Goal: Communication & Community: Answer question/provide support

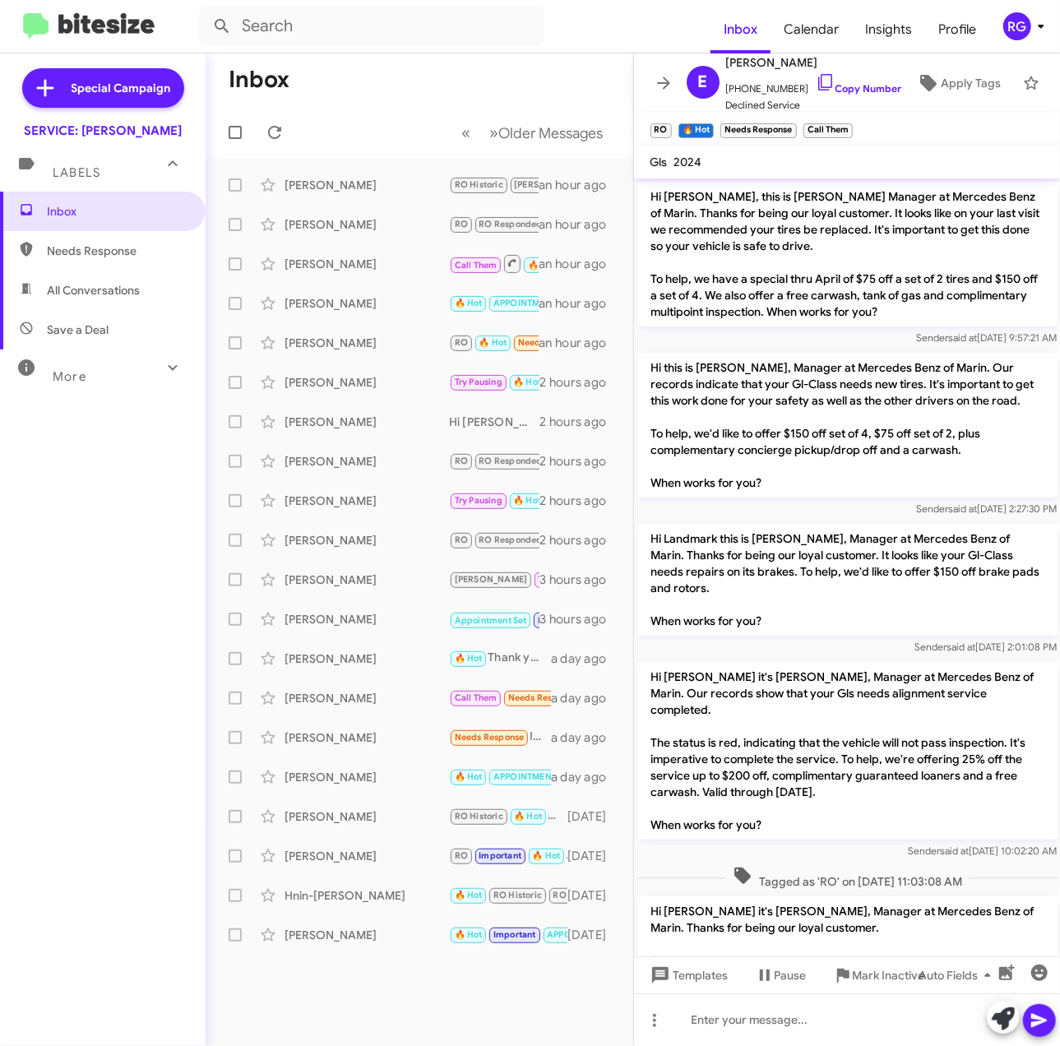
scroll to position [658, 0]
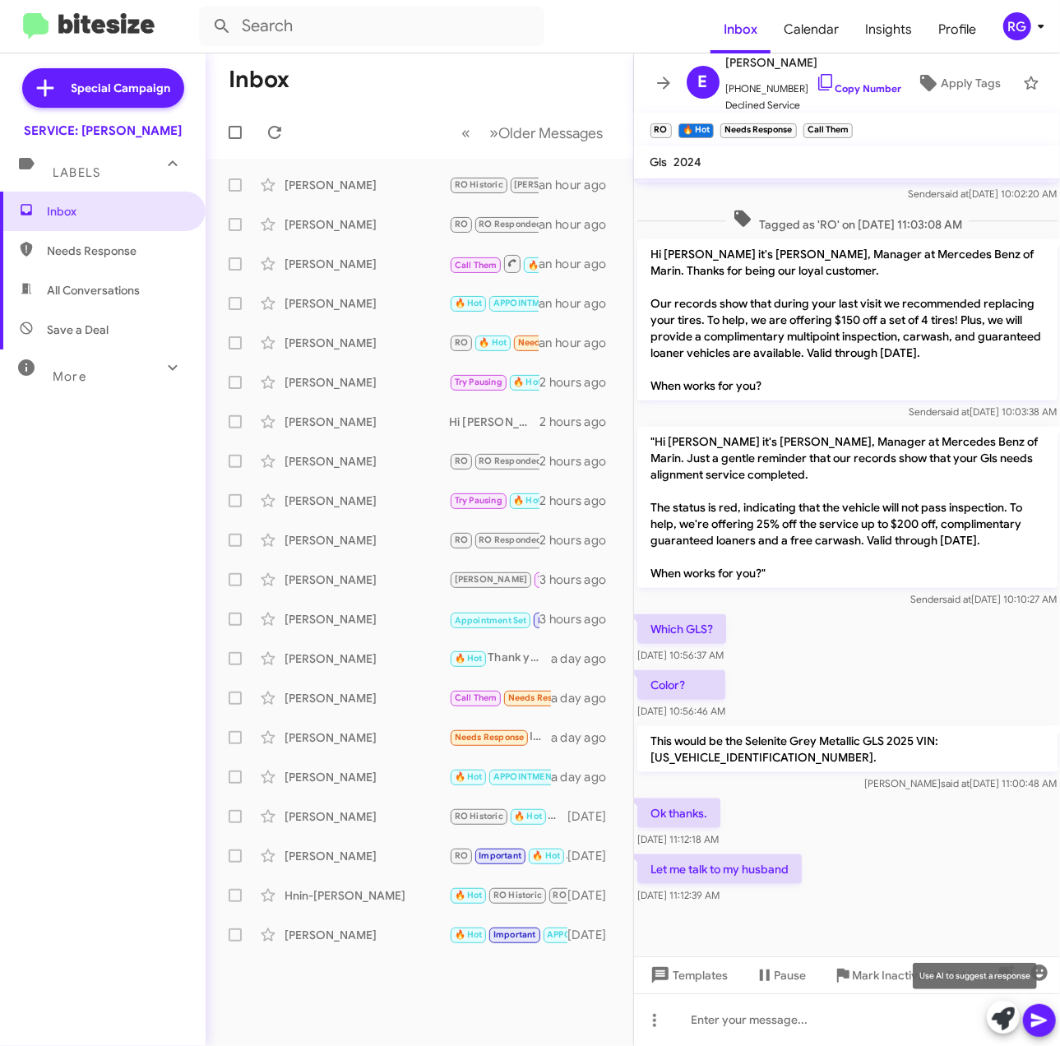
click at [1021, 1016] on div at bounding box center [1020, 1018] width 69 height 36
click at [1000, 1017] on icon at bounding box center [1002, 1018] width 23 height 23
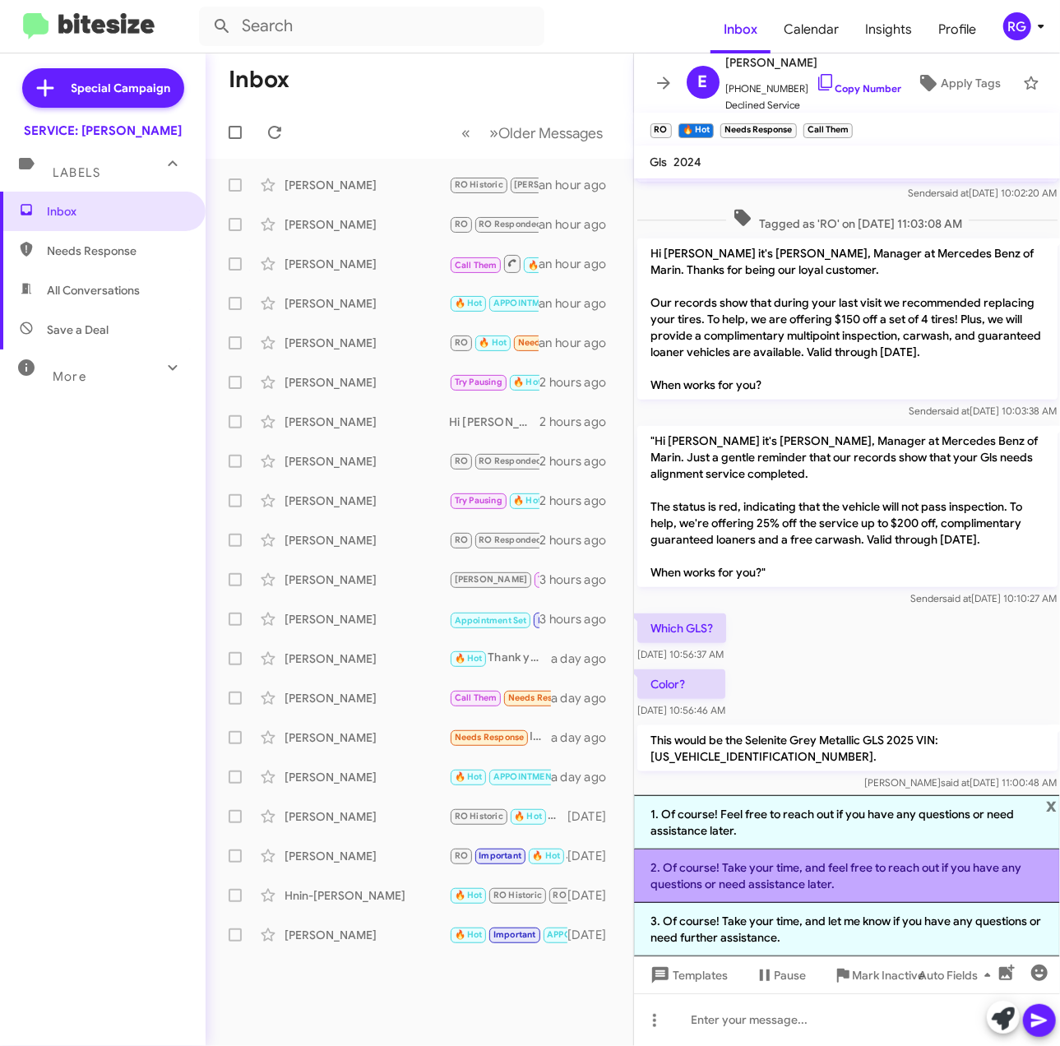
click at [895, 878] on li "2. Of course! Take your time, and feel free to reach out if you have any questi…" at bounding box center [847, 875] width 427 height 53
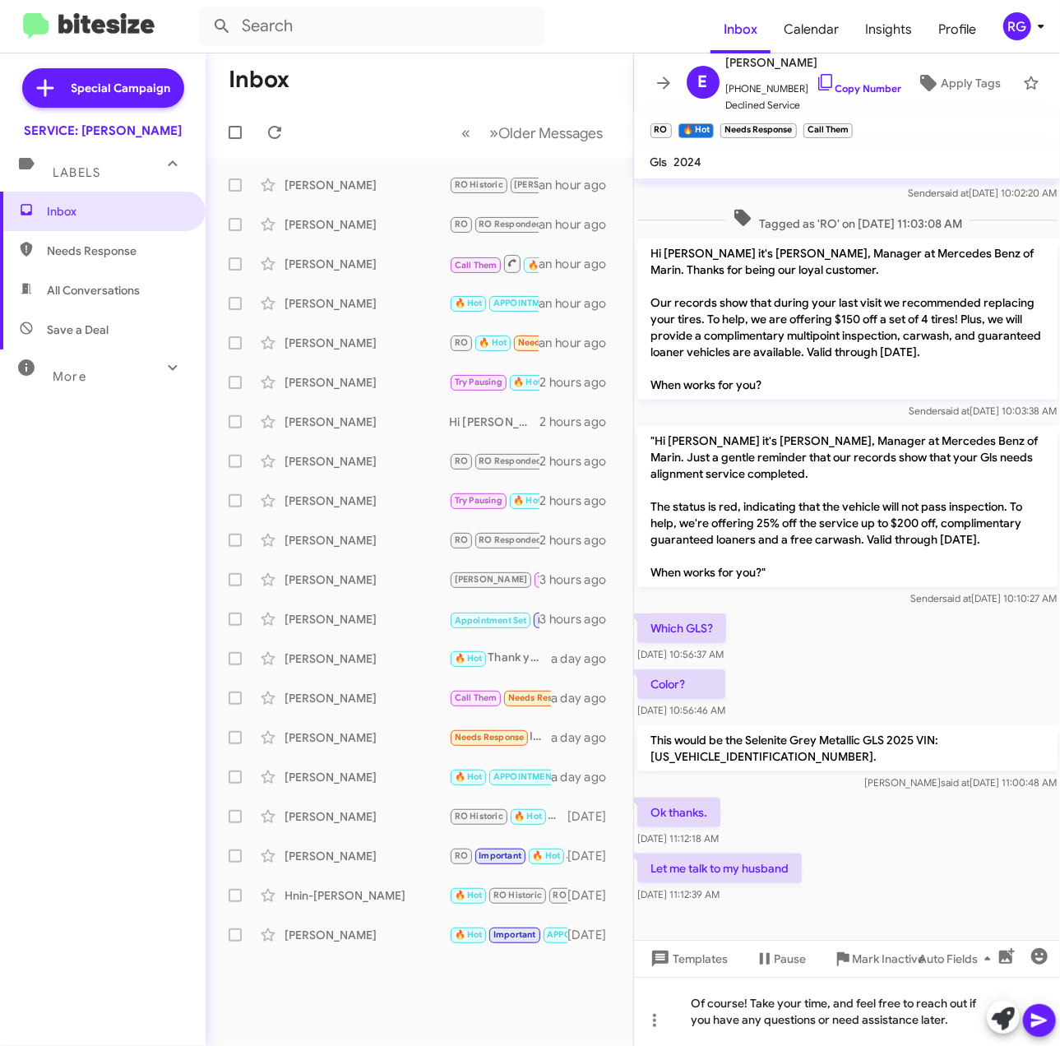
click at [1033, 1026] on icon at bounding box center [1039, 1020] width 20 height 20
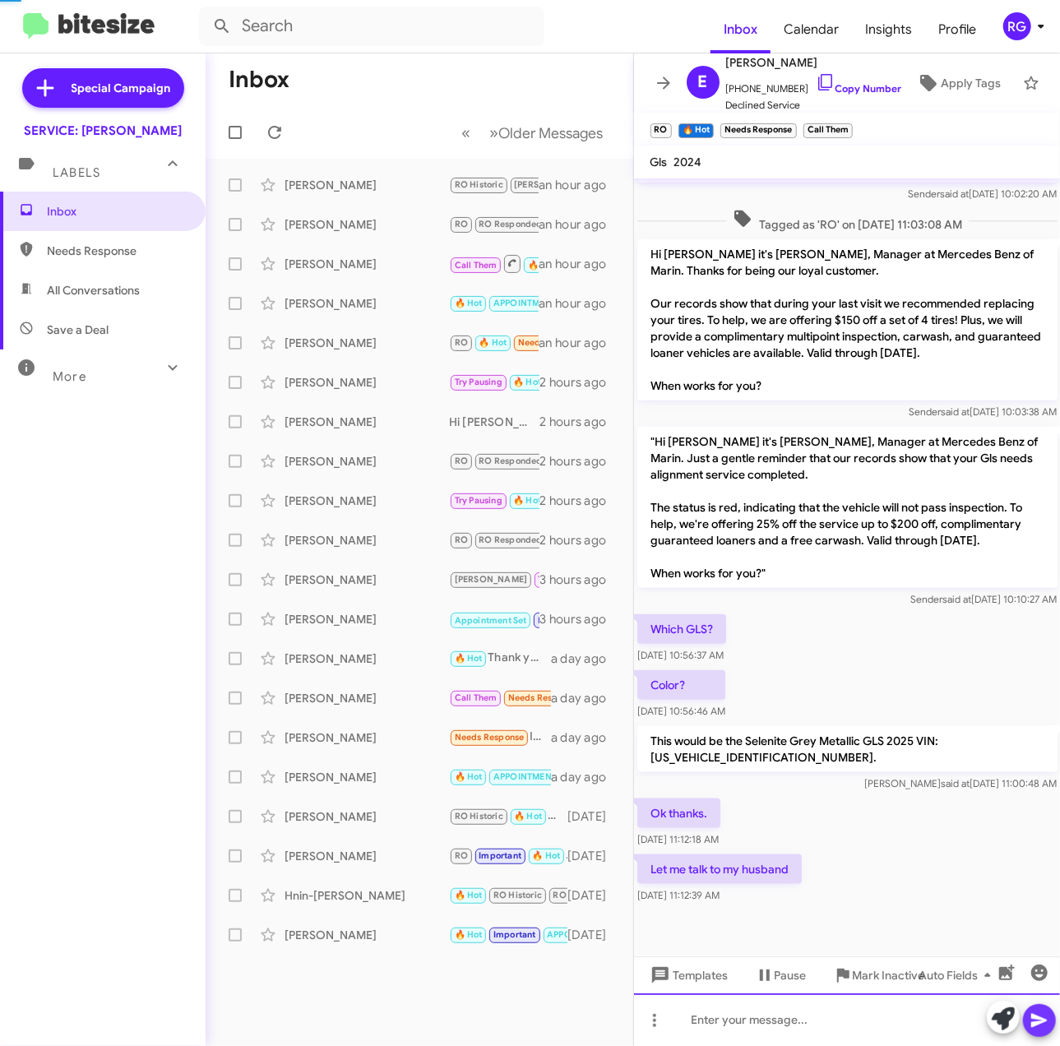
scroll to position [0, 0]
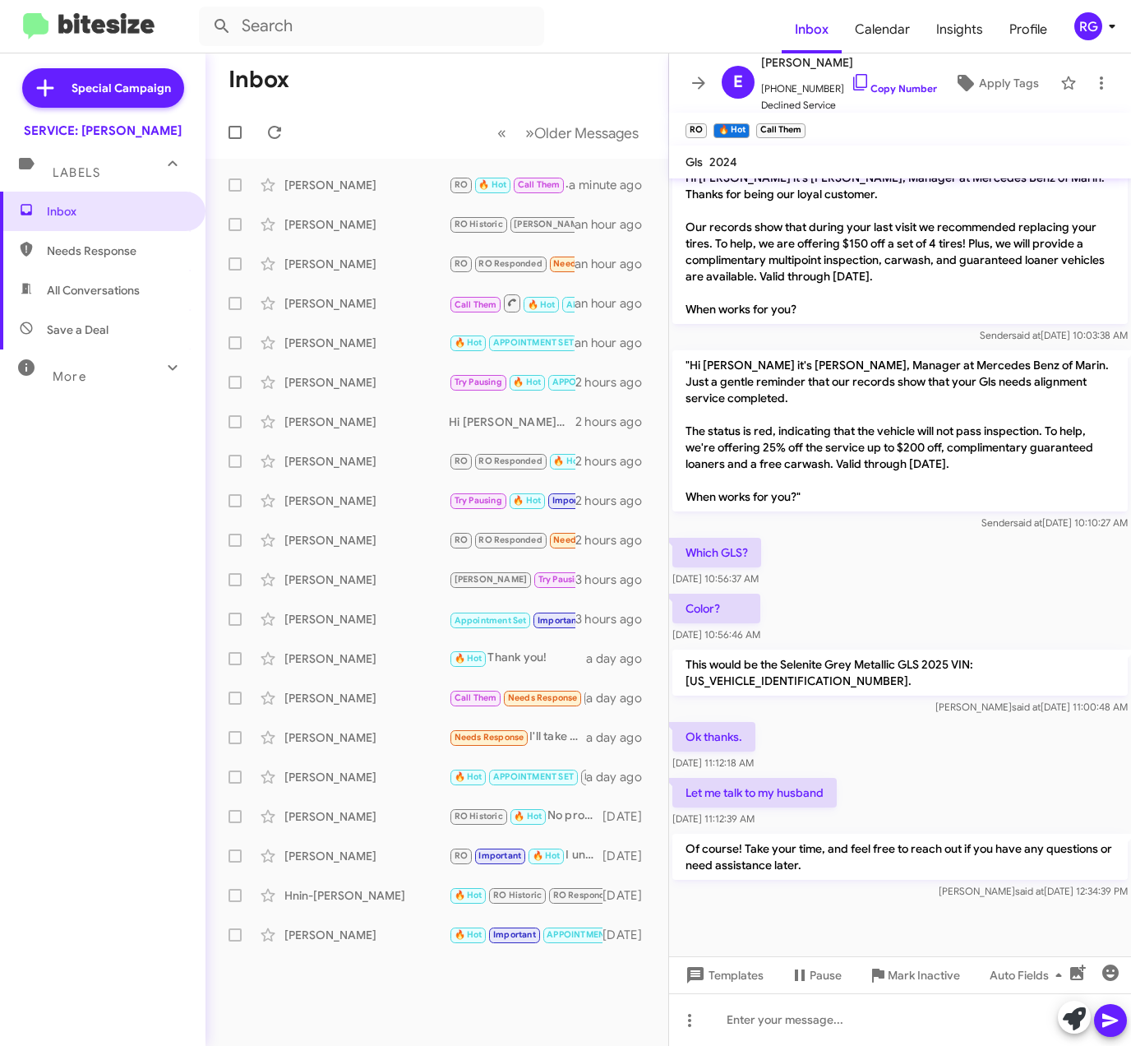
scroll to position [685, 0]
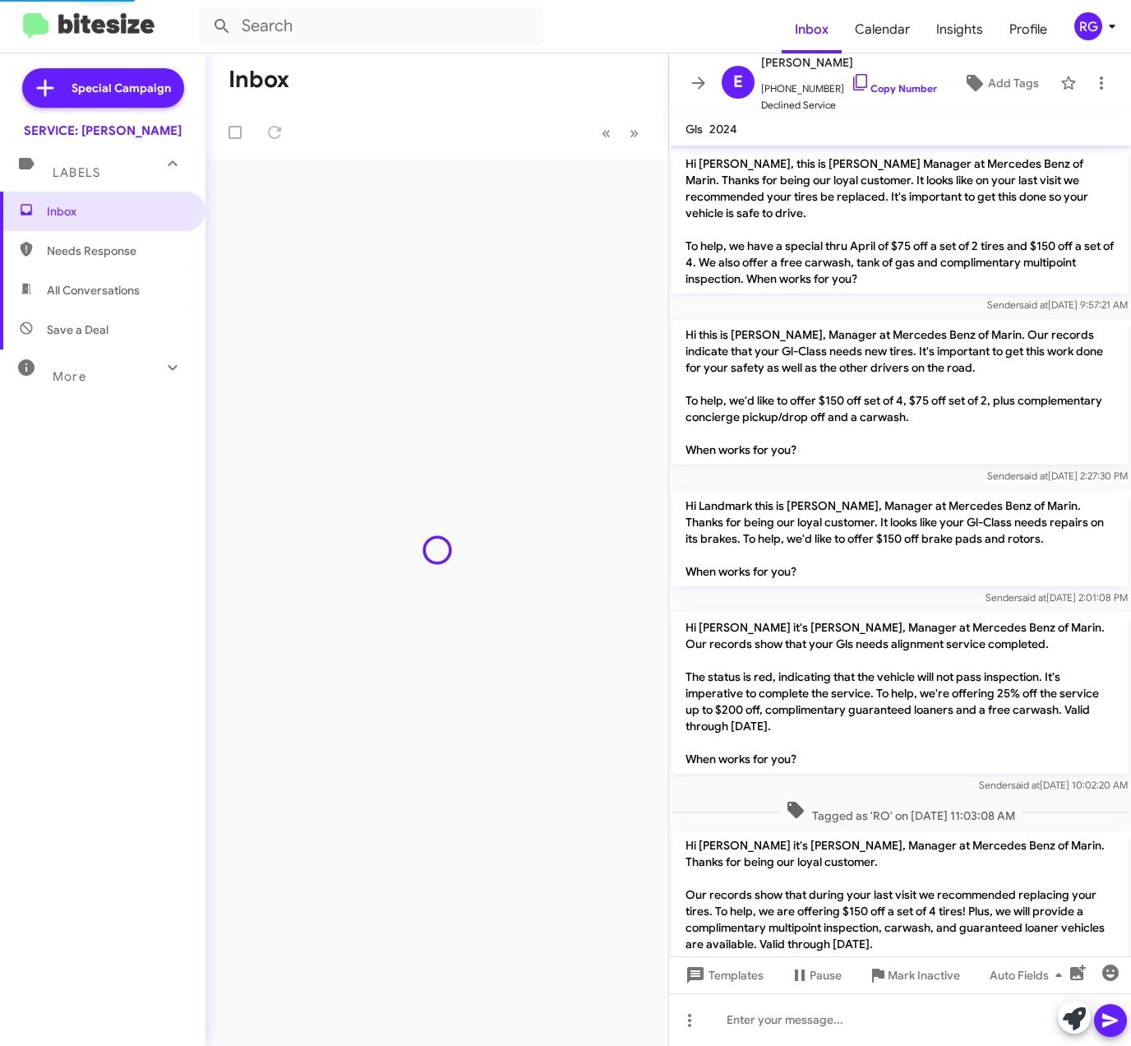
scroll to position [651, 0]
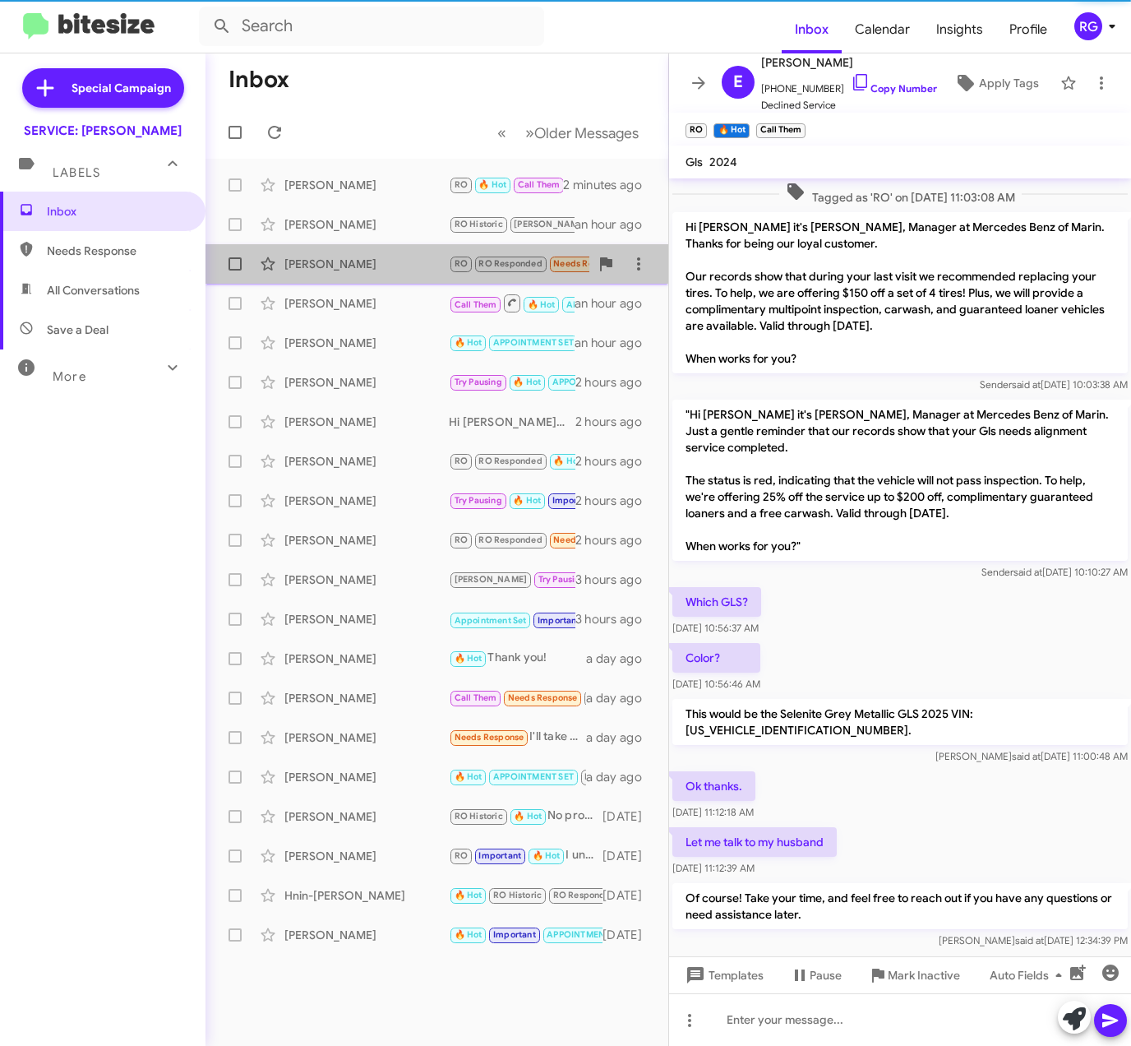
click at [431, 263] on div "[PERSON_NAME]" at bounding box center [366, 264] width 164 height 16
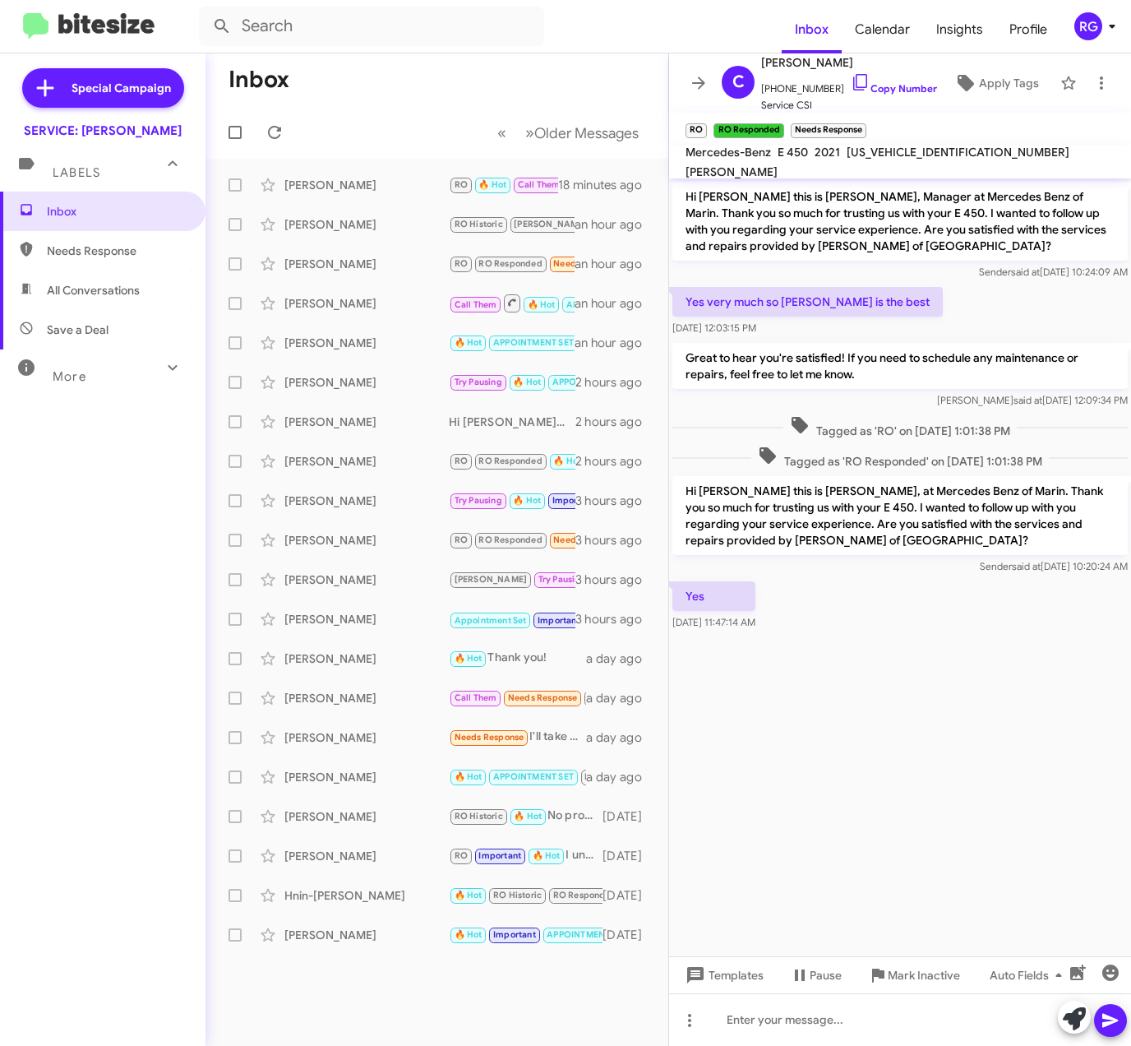
drag, startPoint x: 128, startPoint y: 501, endPoint x: 255, endPoint y: 15, distance: 502.8
click at [128, 490] on div "Inbox Needs Response All Conversations Save a Deal More Important 🔥 Hot Appoint…" at bounding box center [103, 505] width 206 height 627
